Goal: Information Seeking & Learning: Learn about a topic

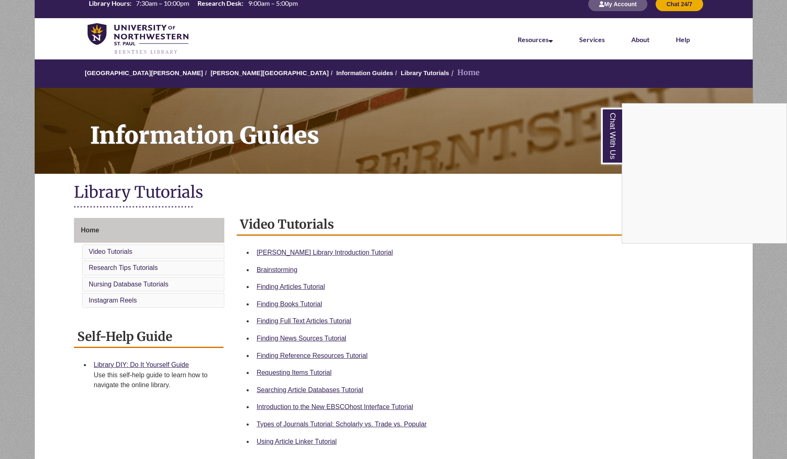
scroll to position [23, 0]
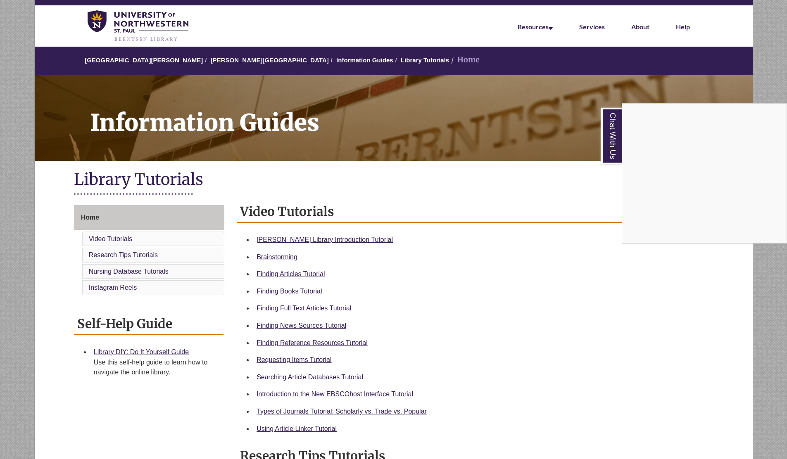
click at [224, 61] on div "Chat With Us" at bounding box center [393, 229] width 787 height 459
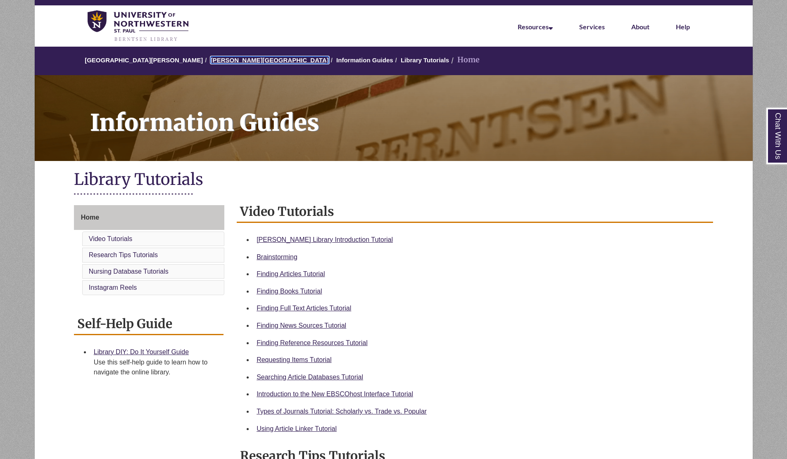
click at [224, 60] on link "[PERSON_NAME][GEOGRAPHIC_DATA]" at bounding box center [270, 60] width 118 height 7
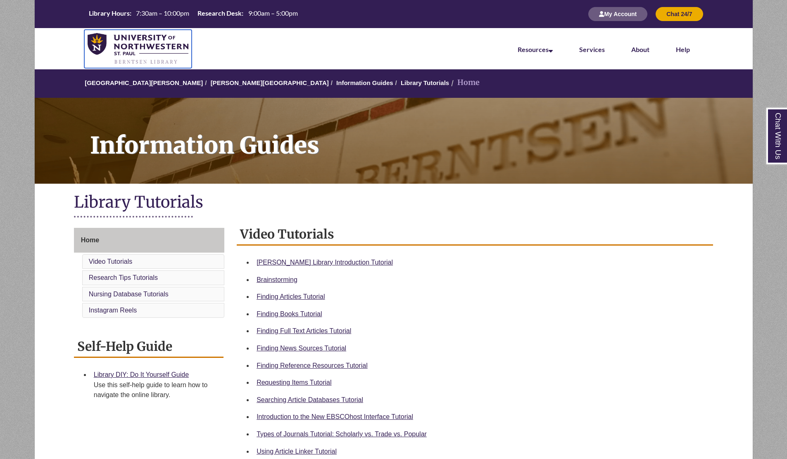
click at [157, 46] on img at bounding box center [138, 49] width 101 height 32
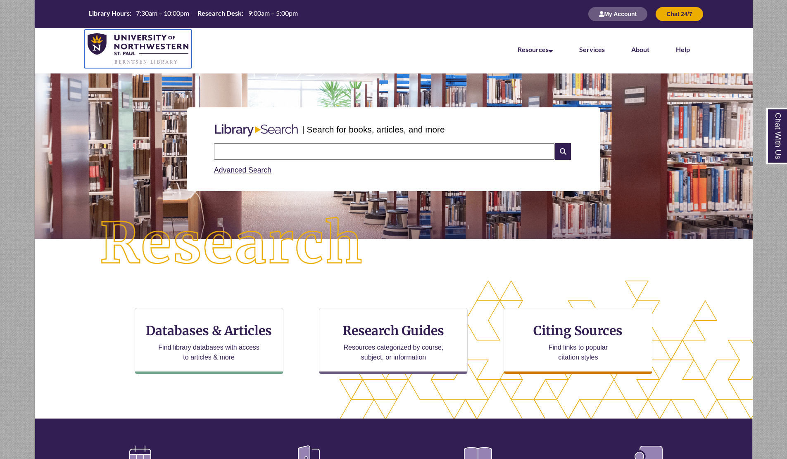
click at [90, 39] on img at bounding box center [138, 49] width 101 height 32
click at [270, 149] on input "text" at bounding box center [384, 151] width 341 height 17
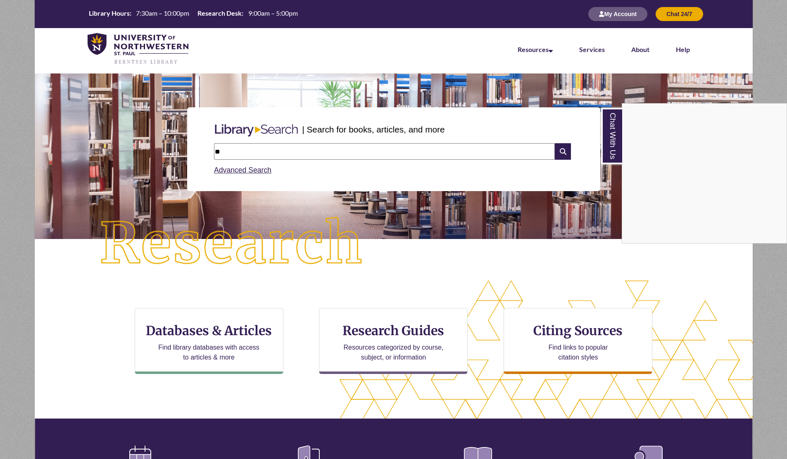
type input "*"
click at [223, 151] on div "Chat With Us" at bounding box center [393, 229] width 787 height 459
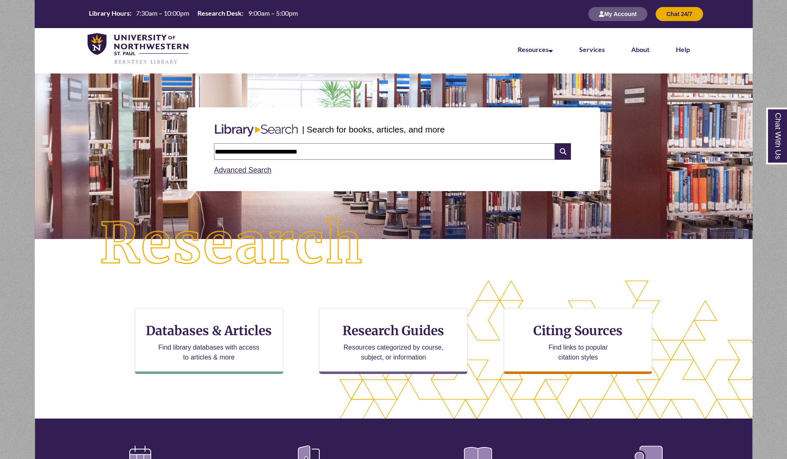
type input "**********"
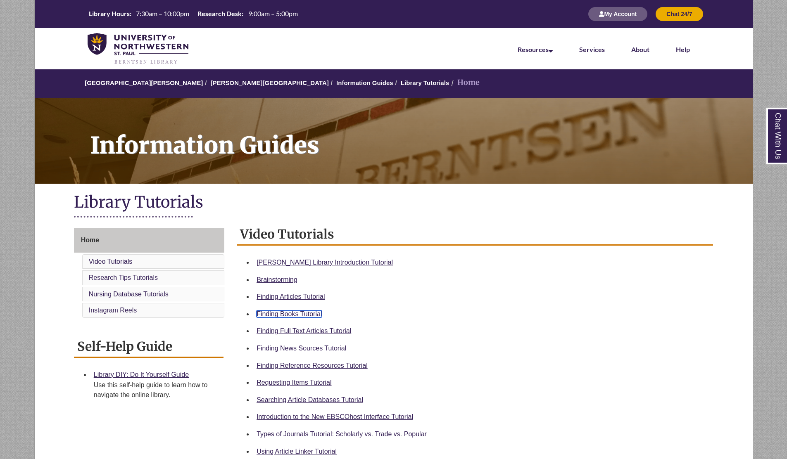
click at [296, 313] on link "Finding Books Tutorial" at bounding box center [288, 314] width 65 height 7
click at [376, 250] on div "Video Tutorials Berntsen Library Introduction Tutorial Brainstorming Finding Ar…" at bounding box center [475, 342] width 476 height 236
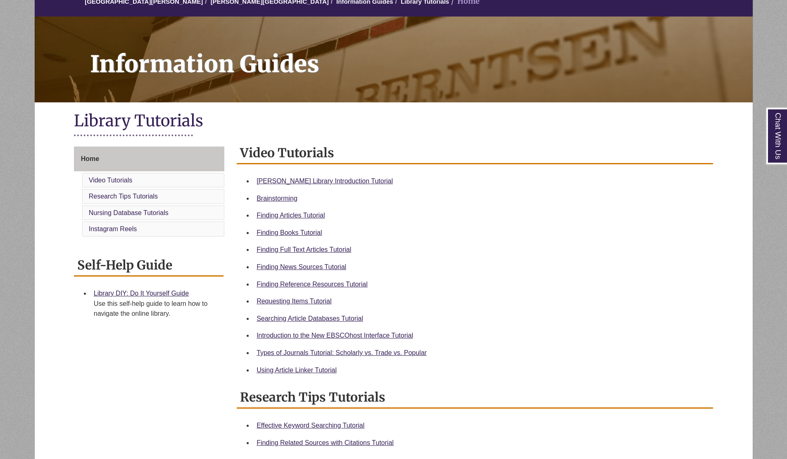
scroll to position [83, 0]
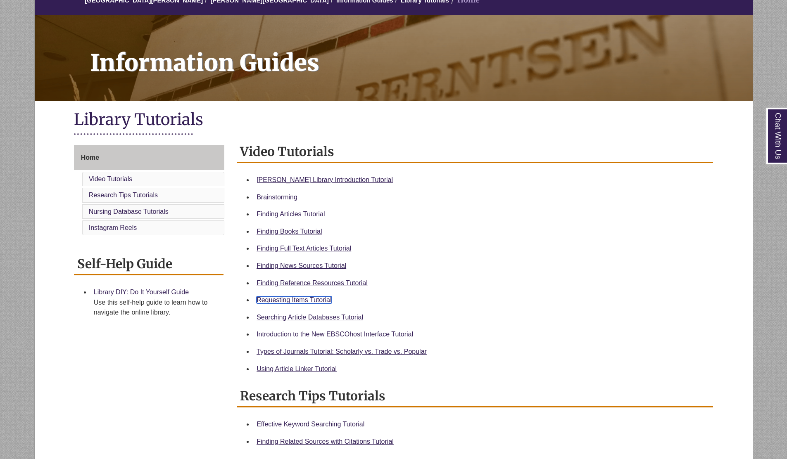
click at [315, 296] on link "Requesting Items Tutorial" at bounding box center [293, 299] width 75 height 7
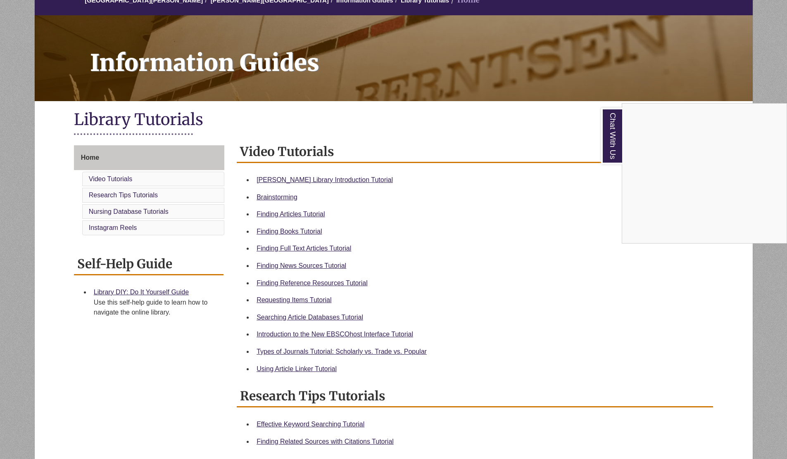
click at [221, 2] on div "Chat With Us" at bounding box center [393, 229] width 787 height 459
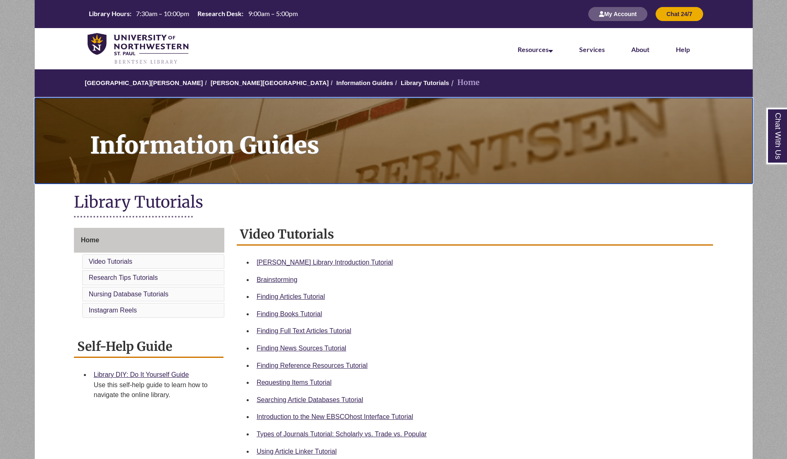
click at [316, 183] on div "Information Guides" at bounding box center [394, 141] width 718 height 86
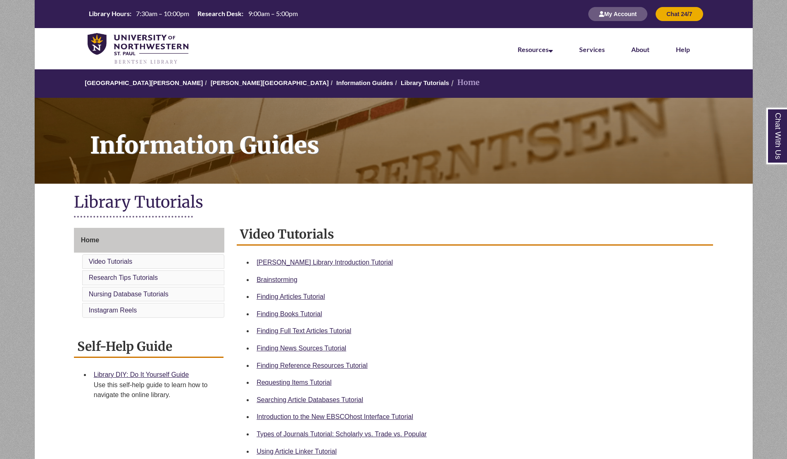
click at [325, 234] on h2 "Video Tutorials" at bounding box center [475, 235] width 476 height 22
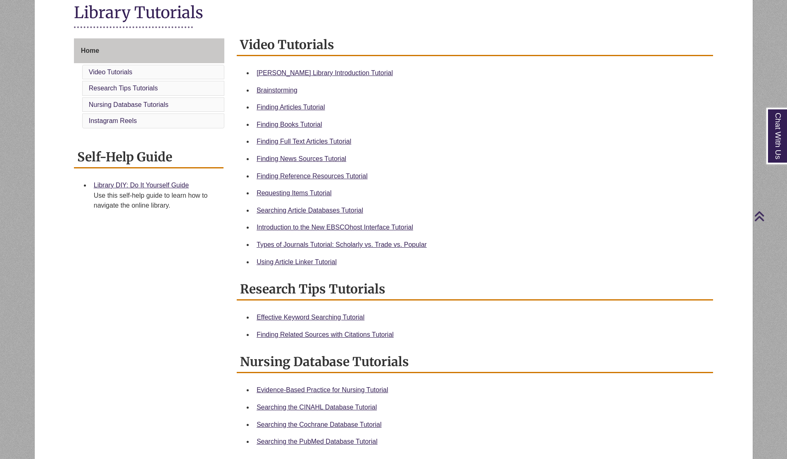
scroll to position [198, 0]
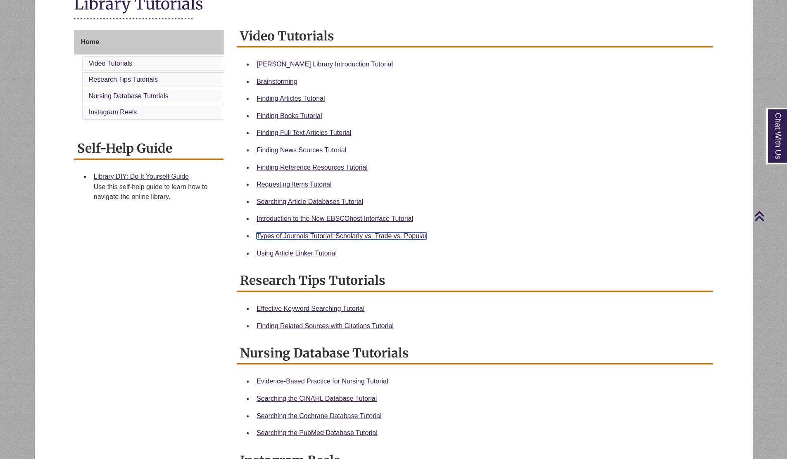
click at [334, 235] on link "Types of Journals Tutorial: Scholarly vs. Trade vs. Popular" at bounding box center [341, 235] width 170 height 7
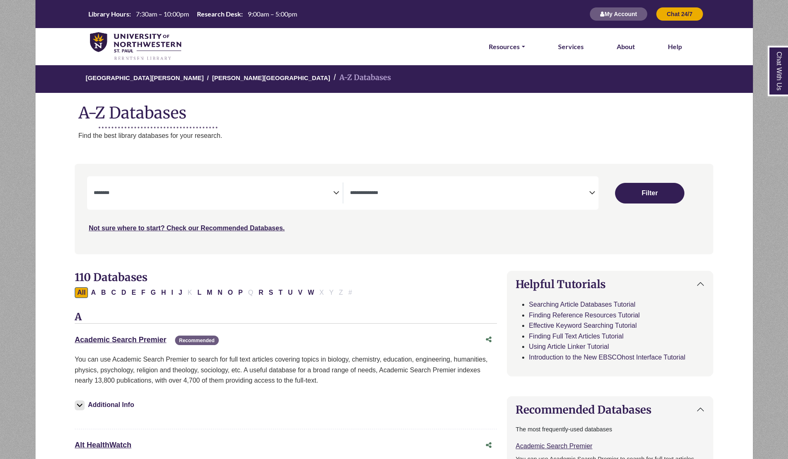
select select "Database Subject Filter"
select select "Database Types Filter"
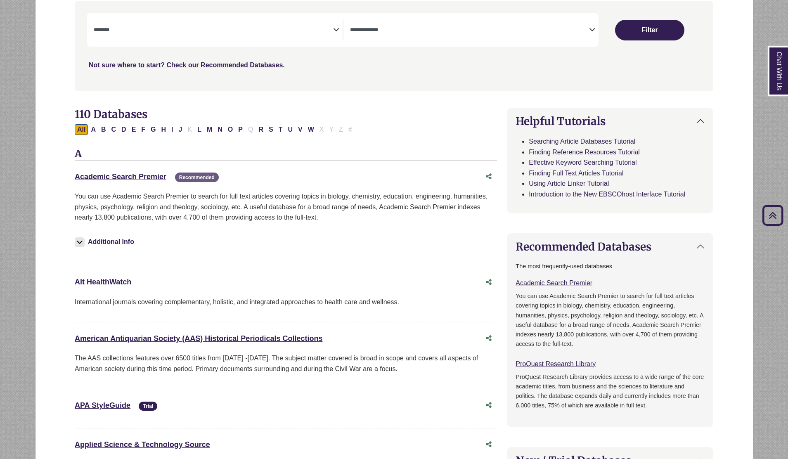
scroll to position [165, 0]
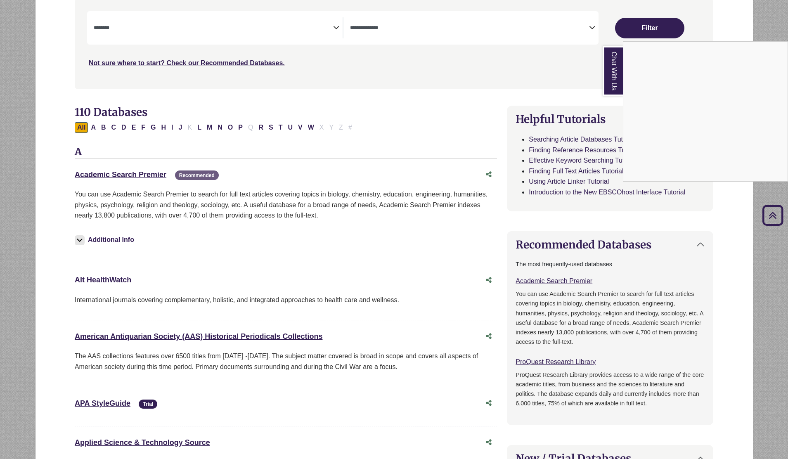
click at [263, 24] on div "Chat With Us" at bounding box center [394, 229] width 788 height 459
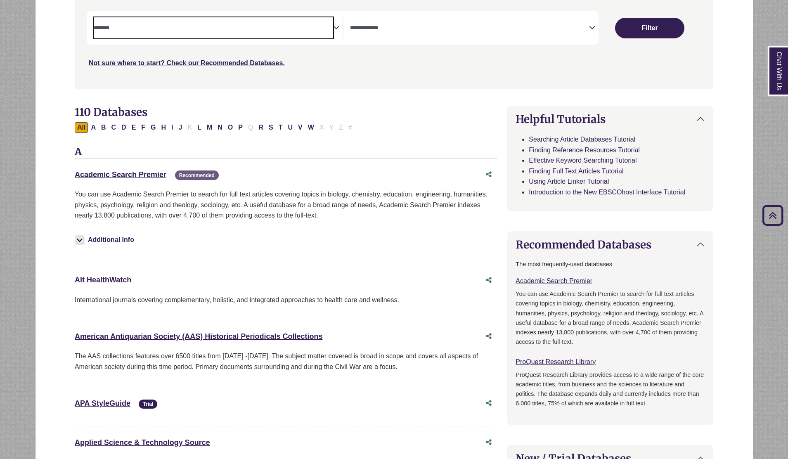
click at [301, 30] on textarea "Search" at bounding box center [213, 28] width 239 height 7
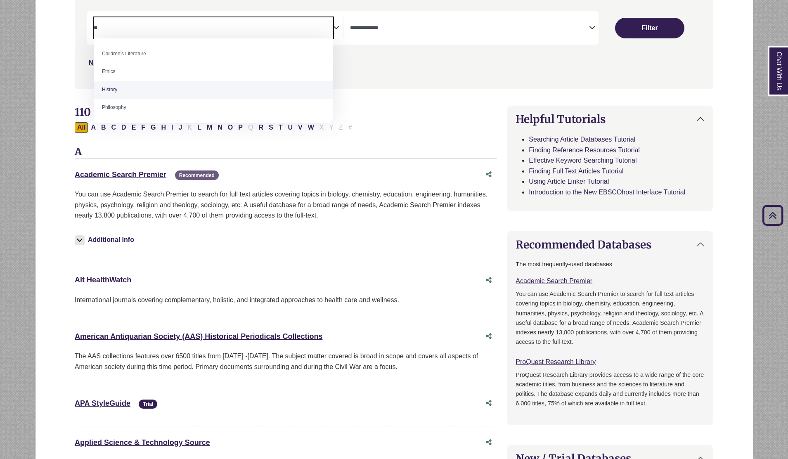
type textarea "**"
select select "*****"
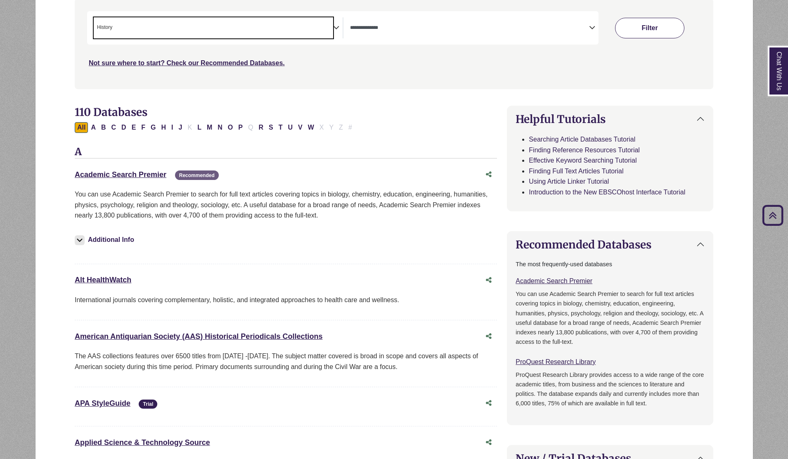
click at [665, 28] on button "Filter" at bounding box center [649, 28] width 69 height 21
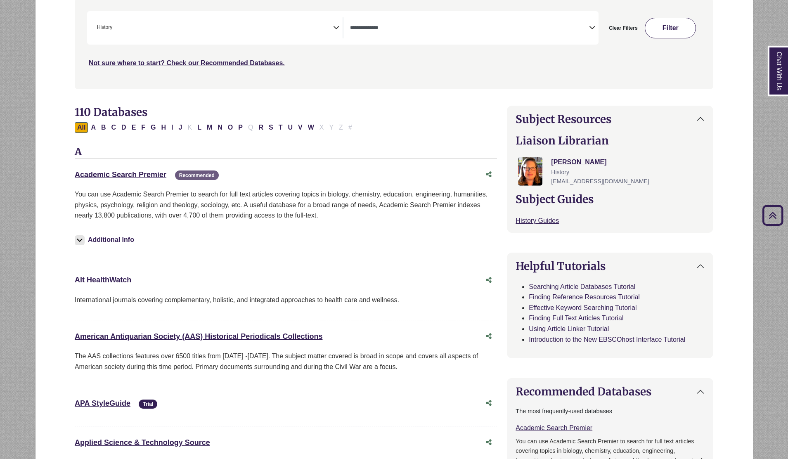
select select "Database Types Filter"
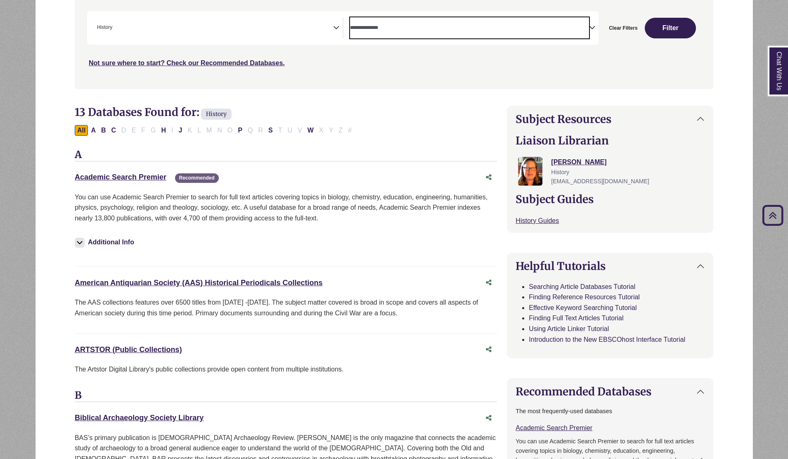
click at [397, 23] on span "Search filters" at bounding box center [469, 26] width 239 height 7
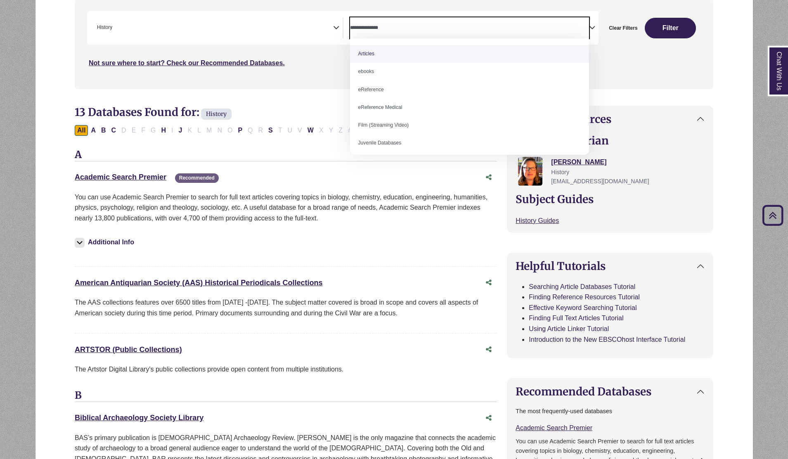
click at [392, 35] on span "Search filters" at bounding box center [469, 27] width 239 height 21
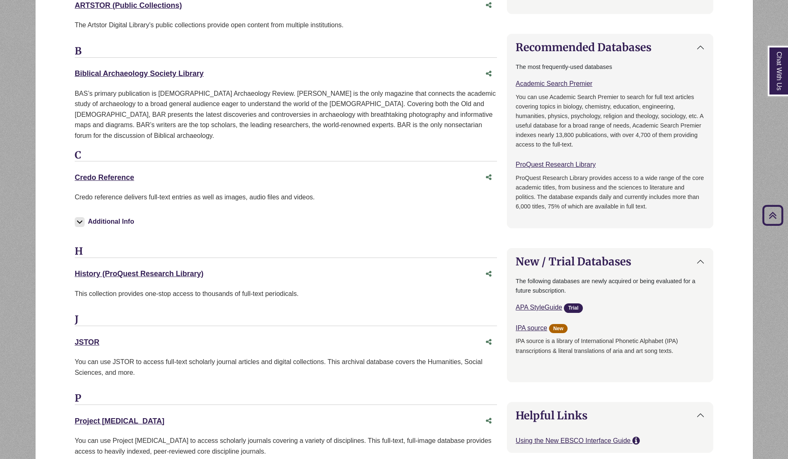
scroll to position [512, 0]
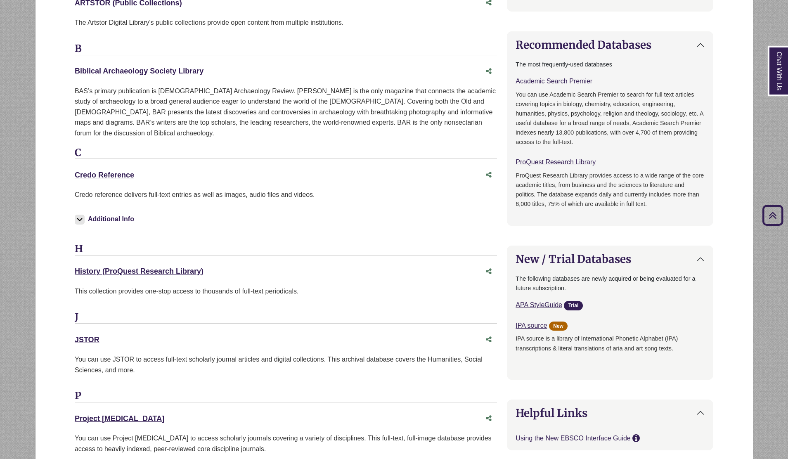
drag, startPoint x: 71, startPoint y: 327, endPoint x: 108, endPoint y: 332, distance: 38.0
click at [108, 332] on div "13 Databases Found for: History Edit Filters Clear Filters/Browse All Databases…" at bounding box center [286, 278] width 432 height 1038
copy link "JSTOR"
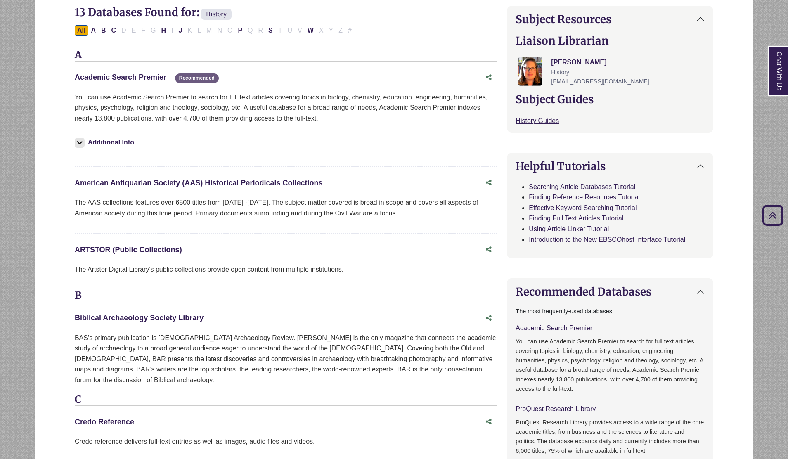
scroll to position [0, 0]
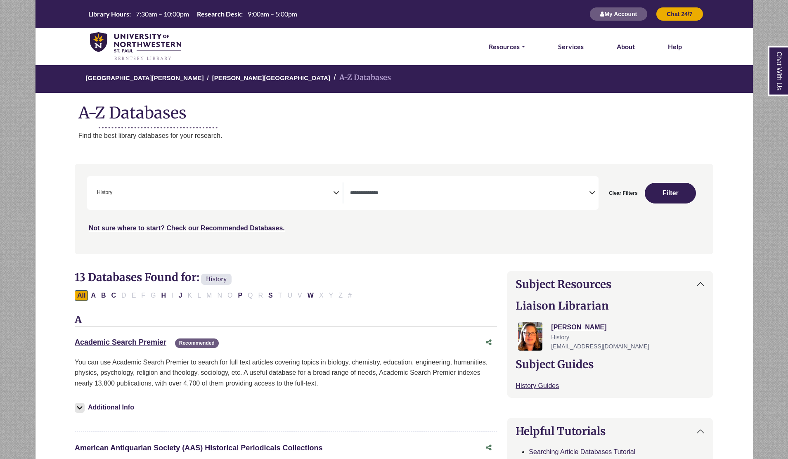
click at [290, 186] on span "× History" at bounding box center [213, 193] width 239 height 21
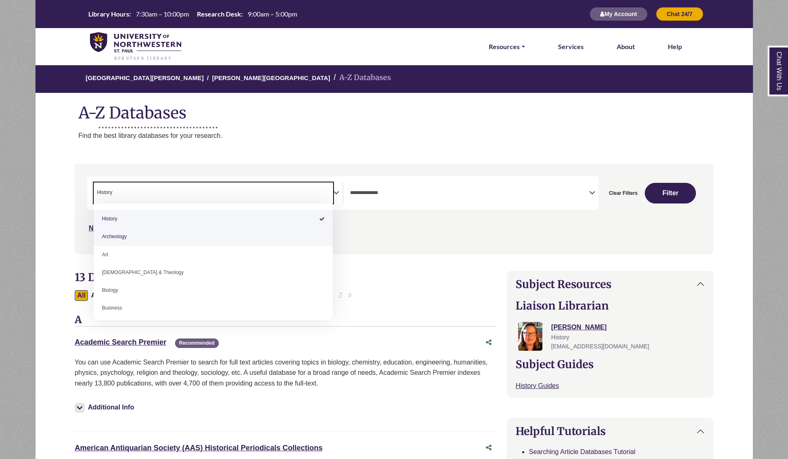
select select "Database Subject Filter"
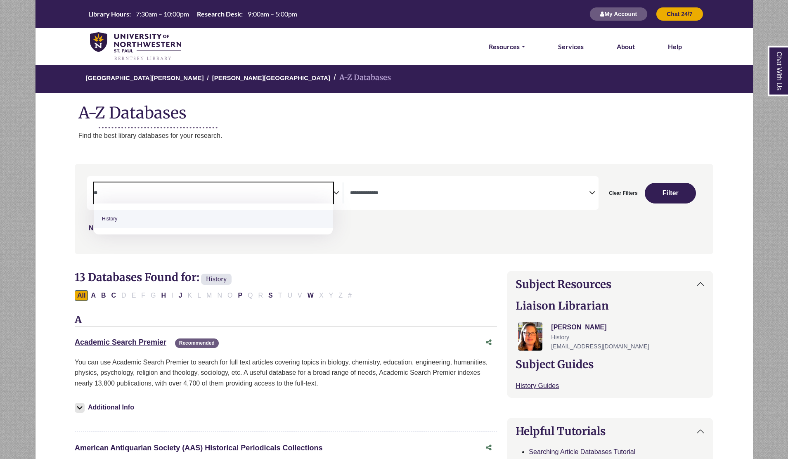
type textarea "*"
type textarea "****"
select select "******"
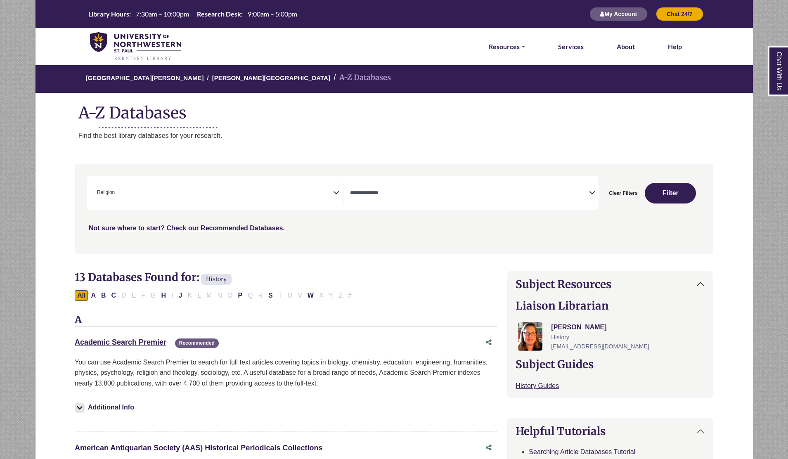
click at [665, 183] on div "Clear Filters Filter" at bounding box center [650, 192] width 102 height 33
click at [665, 185] on button "Filter" at bounding box center [670, 193] width 51 height 21
select select "Database Types Filter"
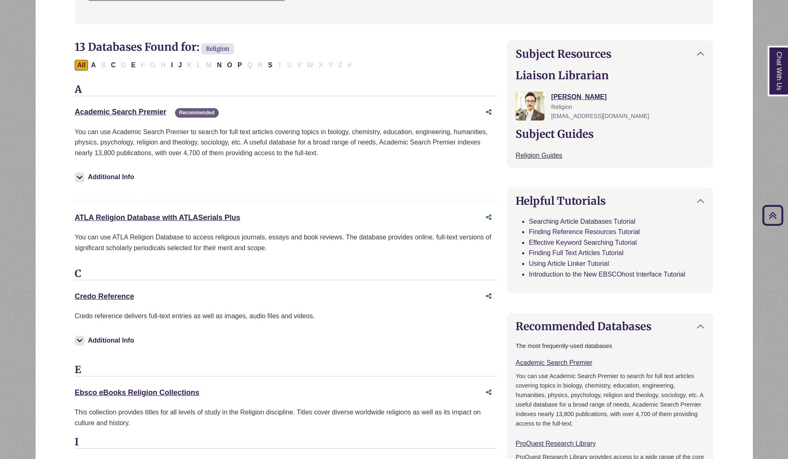
scroll to position [248, 0]
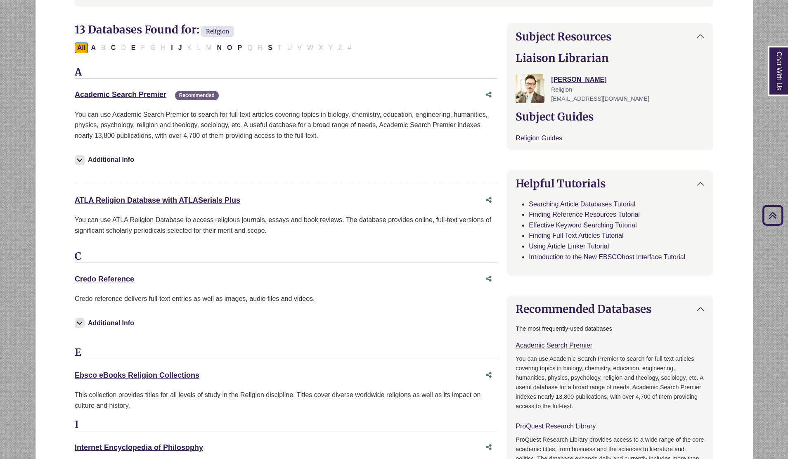
drag, startPoint x: 73, startPoint y: 278, endPoint x: 137, endPoint y: 278, distance: 63.2
copy link "Credo Reference"
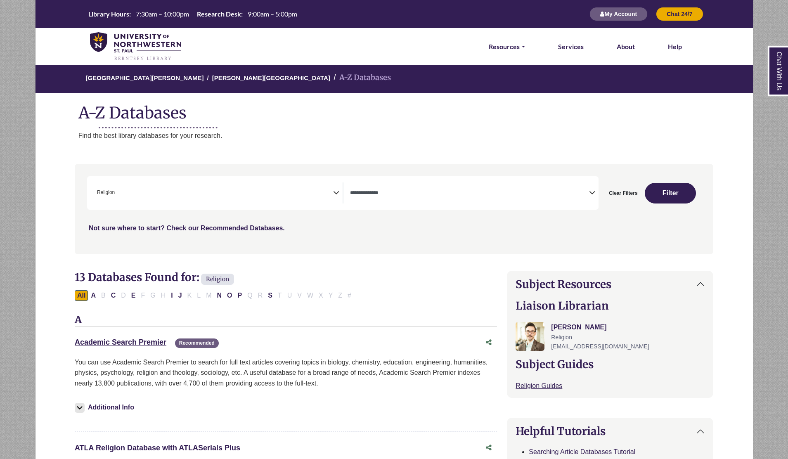
click at [268, 180] on div "**********" at bounding box center [343, 192] width 512 height 33
click at [248, 192] on span "× Religion" at bounding box center [213, 193] width 239 height 21
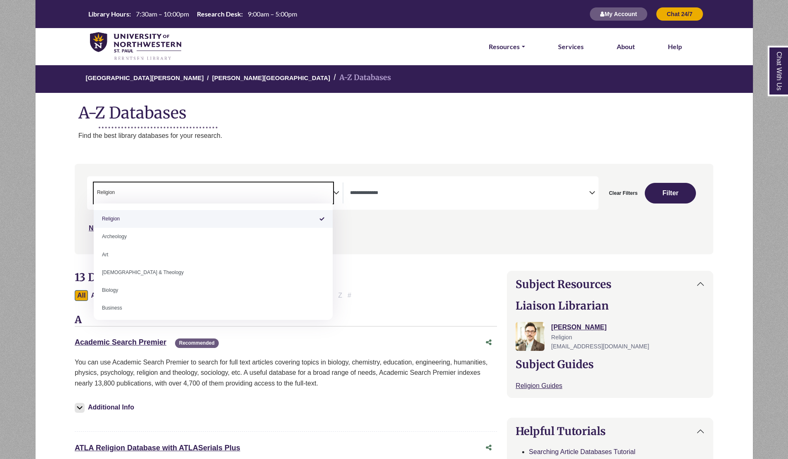
select select "Database Subject Filter"
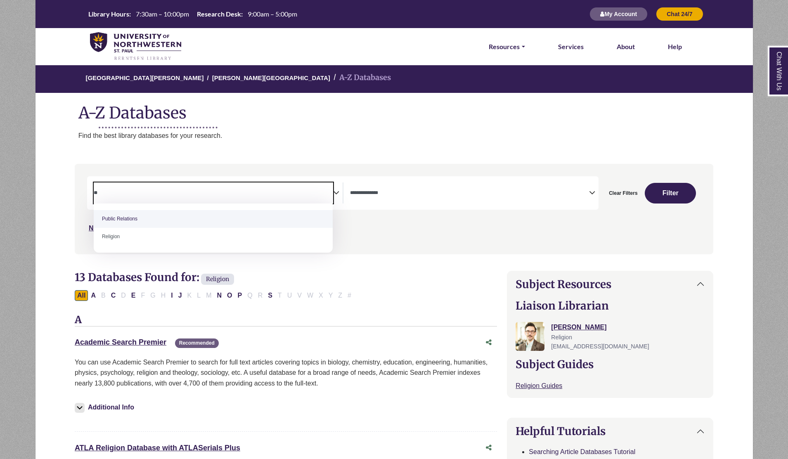
type textarea "*"
type textarea "***"
select select "******"
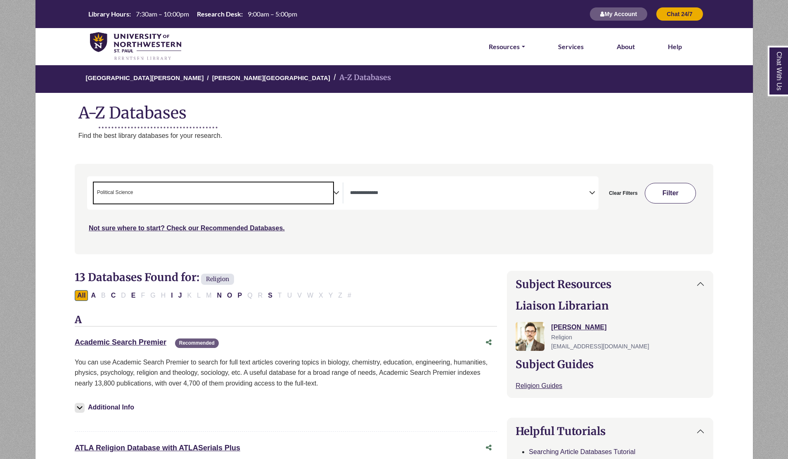
click at [651, 194] on button "Filter" at bounding box center [670, 193] width 51 height 21
select select "Database Types Filter"
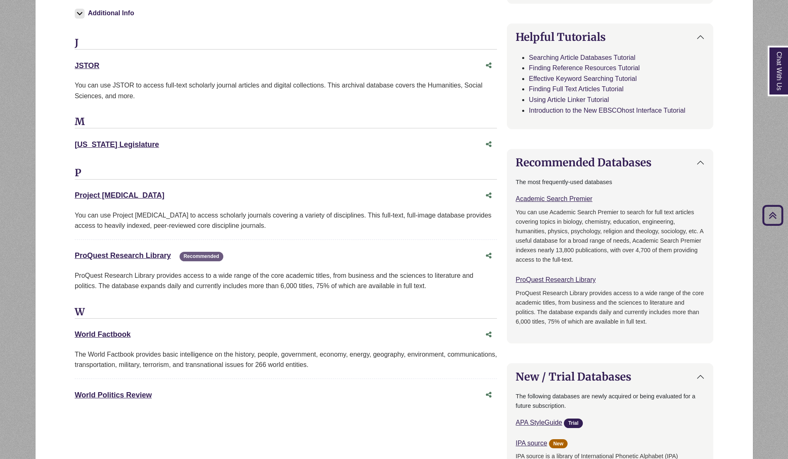
scroll to position [396, 0]
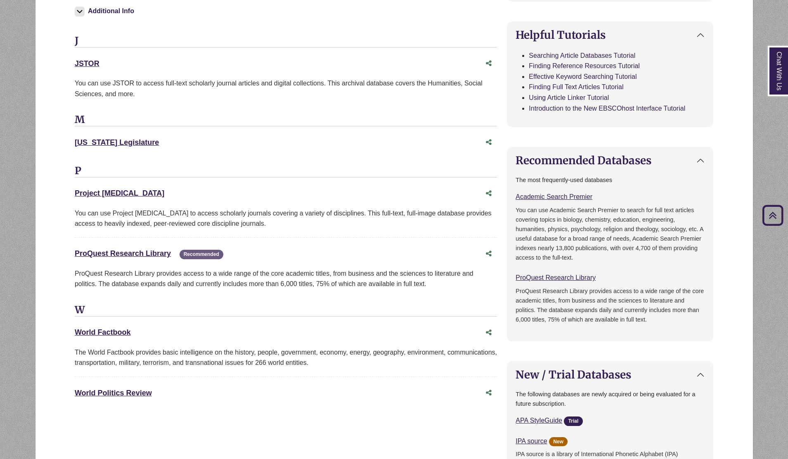
drag, startPoint x: 73, startPoint y: 251, endPoint x: 171, endPoint y: 257, distance: 97.6
click at [171, 257] on div "7 Databases Found for: Political Science Edit Filters Clear Filters/Browse All …" at bounding box center [286, 328] width 432 height 909
copy link "ProQuest Research Library"
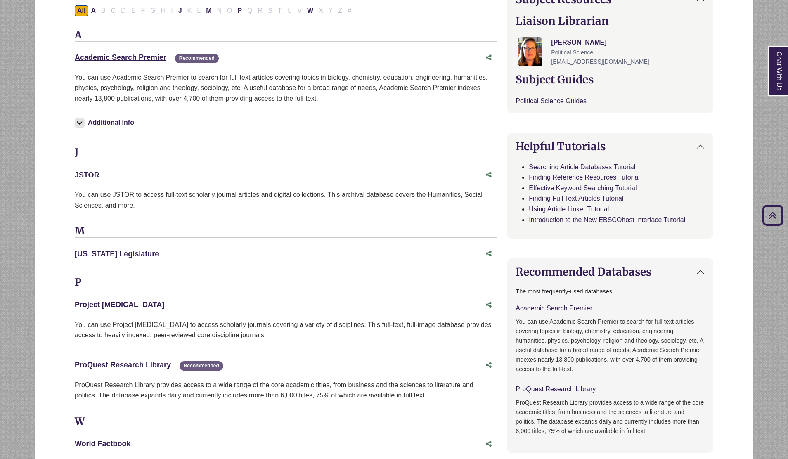
scroll to position [0, 0]
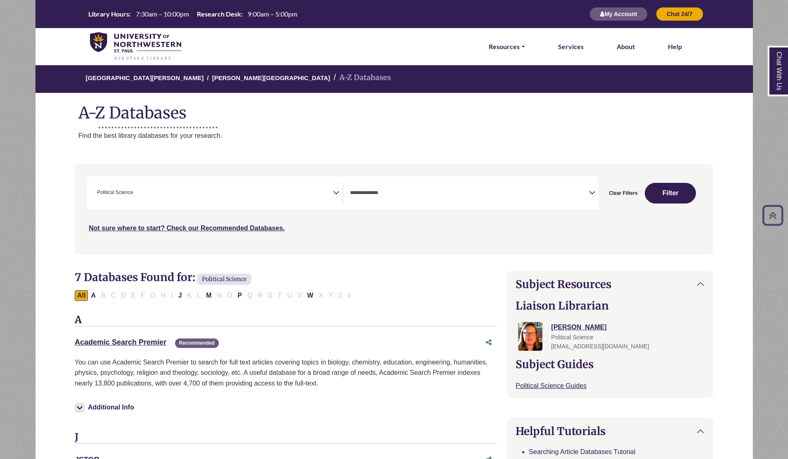
drag, startPoint x: 792, startPoint y: 227, endPoint x: 792, endPoint y: 38, distance: 188.7
click at [148, 339] on link "Academic Search Premier This link opens in a new window" at bounding box center [121, 342] width 92 height 8
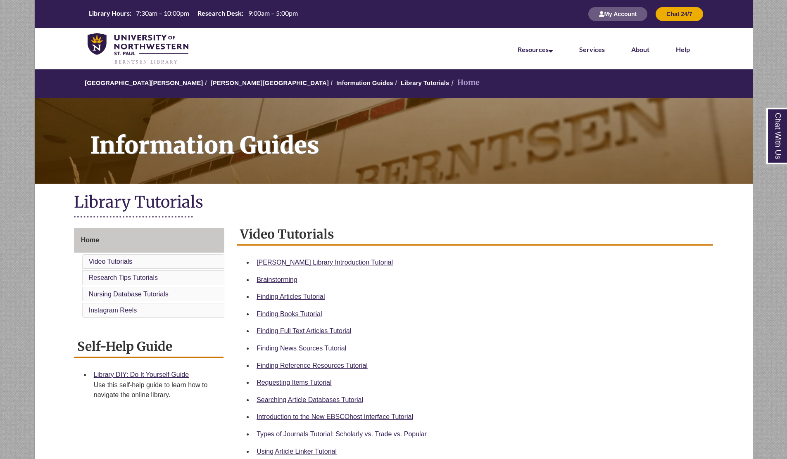
scroll to position [83, 0]
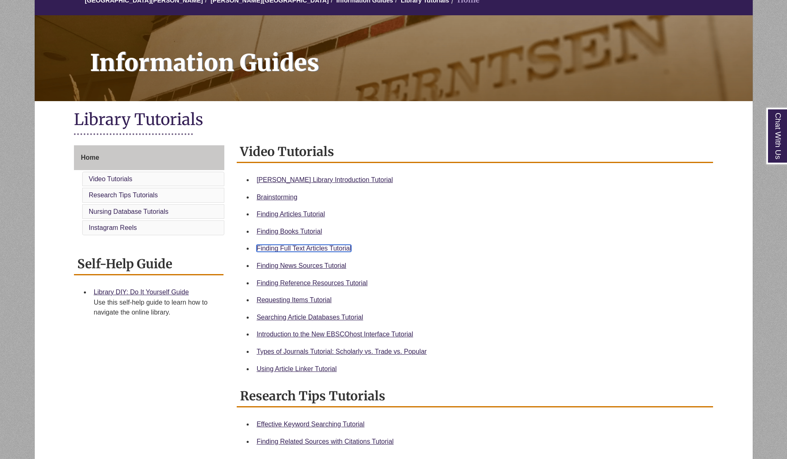
click at [317, 245] on link "Finding Full Text Articles Tutorial" at bounding box center [303, 248] width 95 height 7
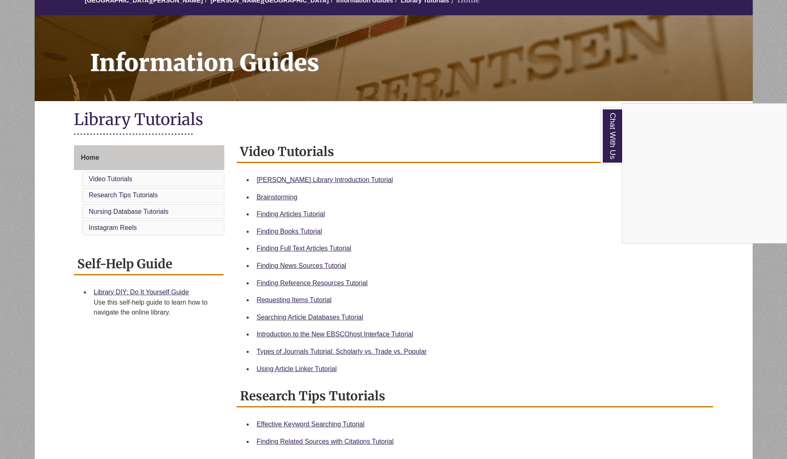
click at [306, 372] on div "Chat With Us" at bounding box center [393, 229] width 787 height 459
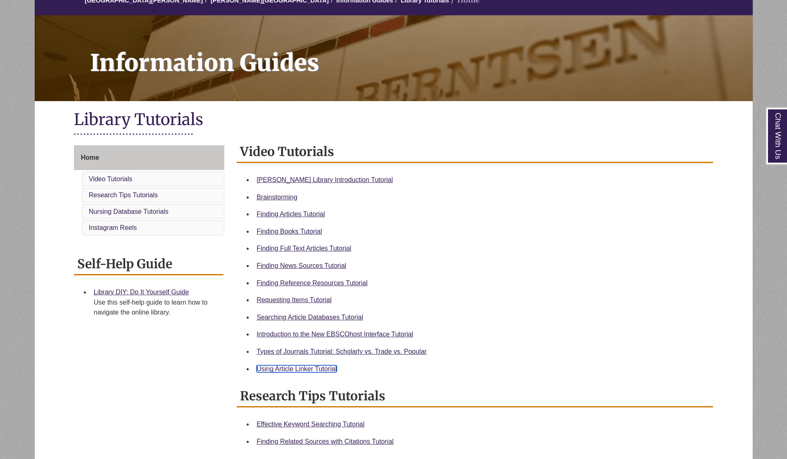
click at [306, 372] on link "Using Article Linker Tutorial" at bounding box center [296, 368] width 80 height 7
